Goal: Find specific page/section

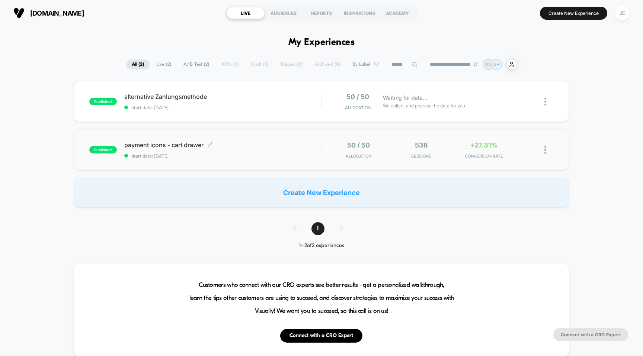
click at [185, 148] on span "payment icons - cart drawer Click to edit experience details" at bounding box center [222, 144] width 197 height 7
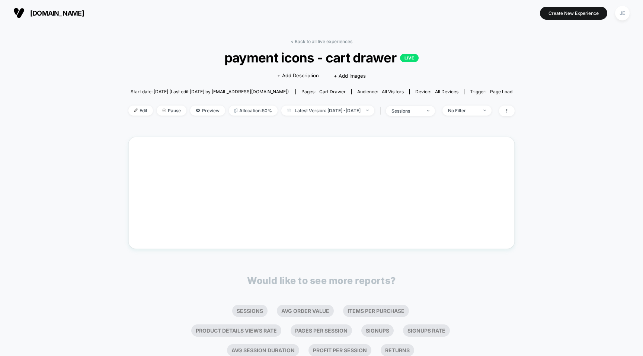
click at [61, 14] on span "[DOMAIN_NAME]" at bounding box center [57, 13] width 54 height 8
